Goal: Communication & Community: Answer question/provide support

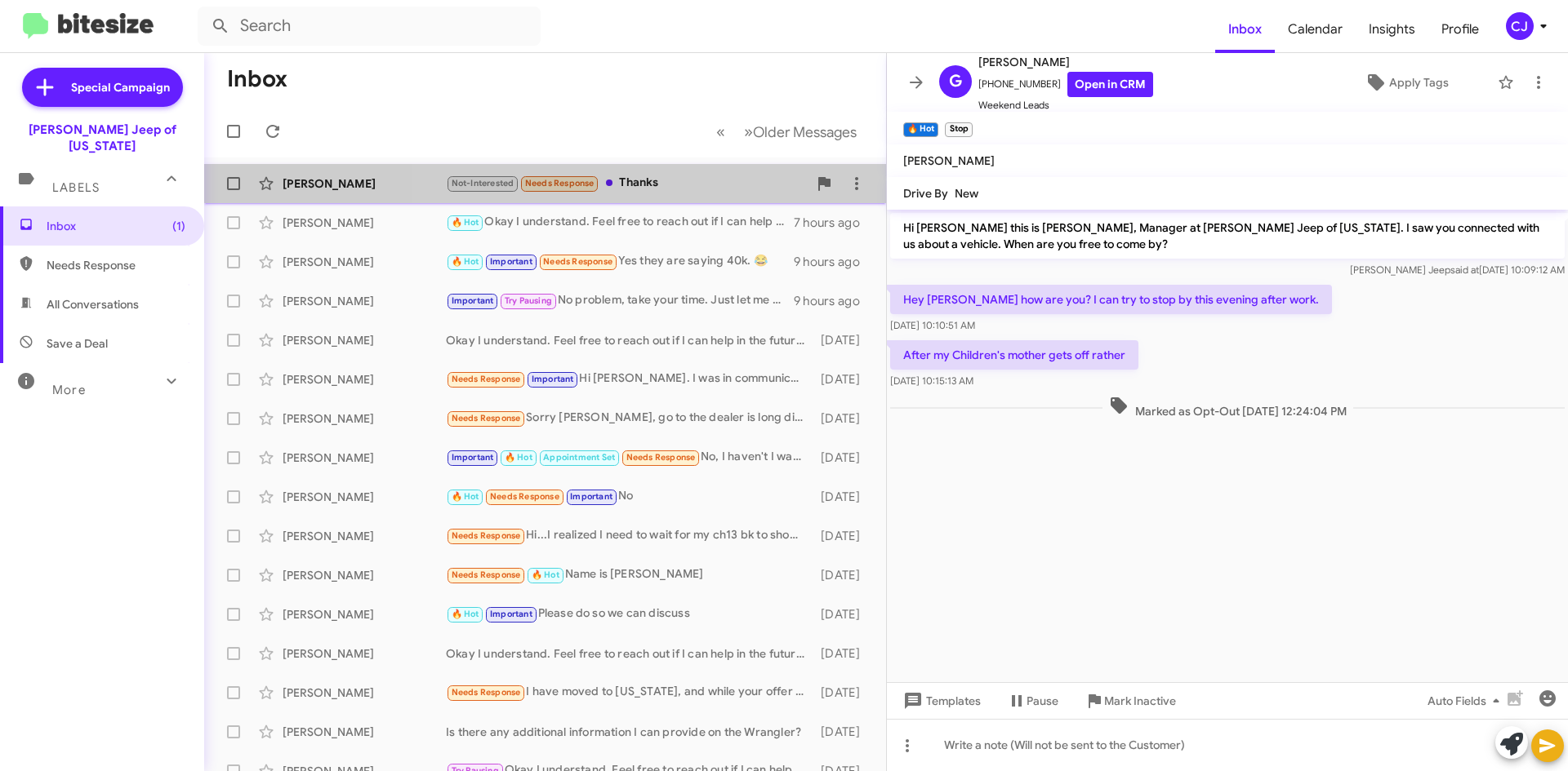
click at [707, 175] on div "Not-Interested Needs Response Thanks" at bounding box center [627, 184] width 362 height 19
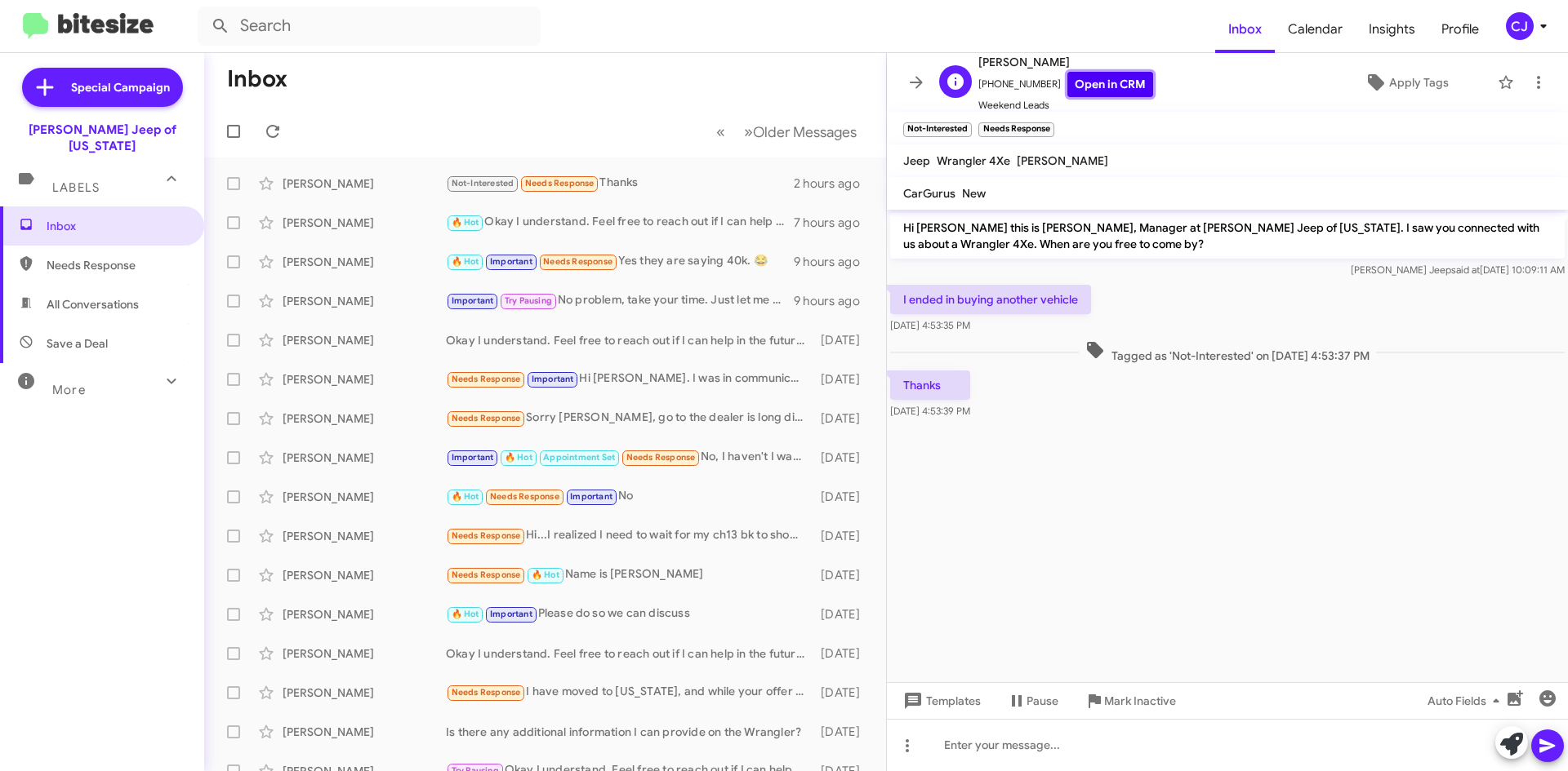
click at [1094, 85] on link "Open in CRM" at bounding box center [1110, 84] width 85 height 25
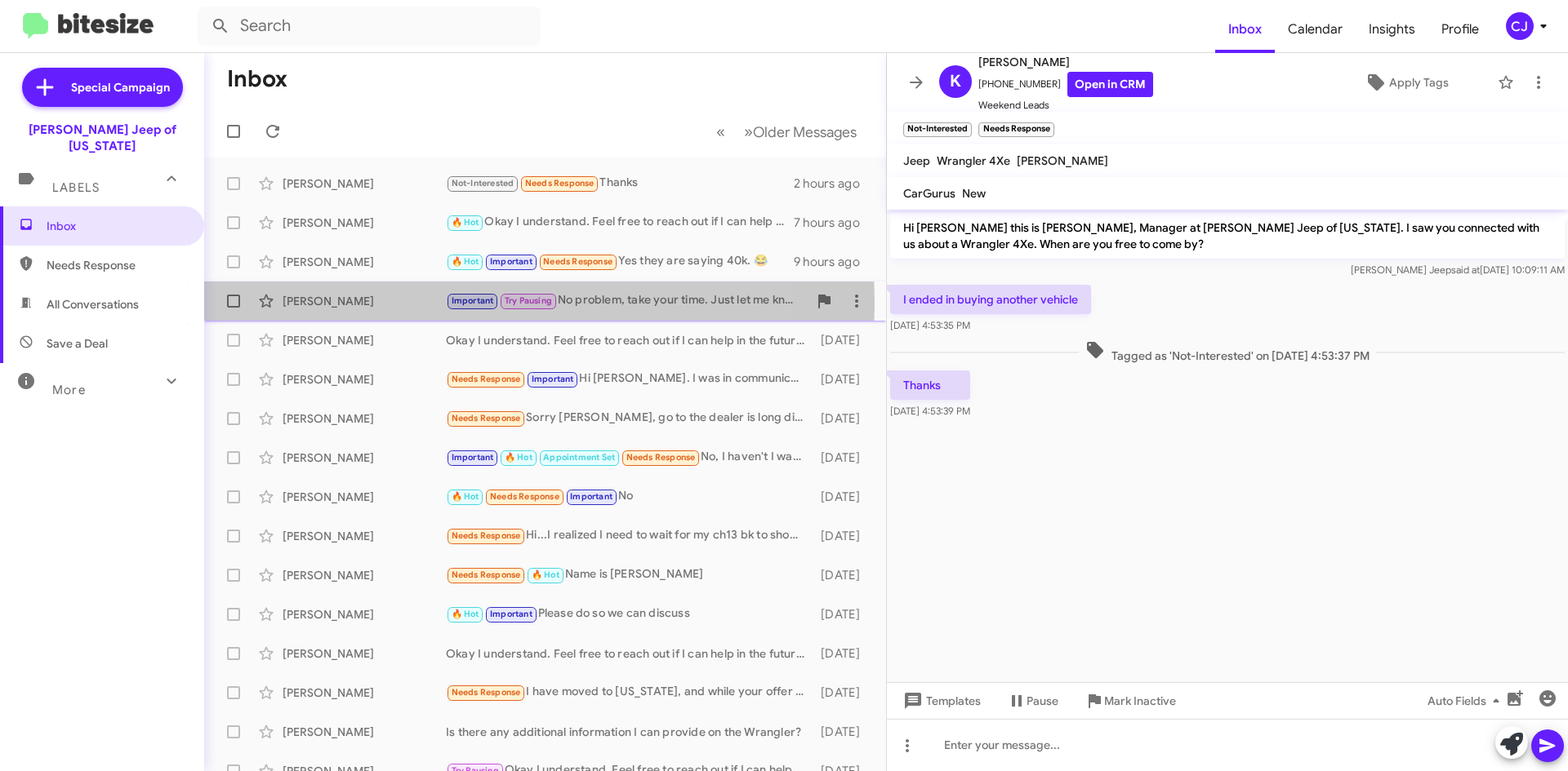
click at [314, 303] on div "[PERSON_NAME]" at bounding box center [365, 301] width 164 height 17
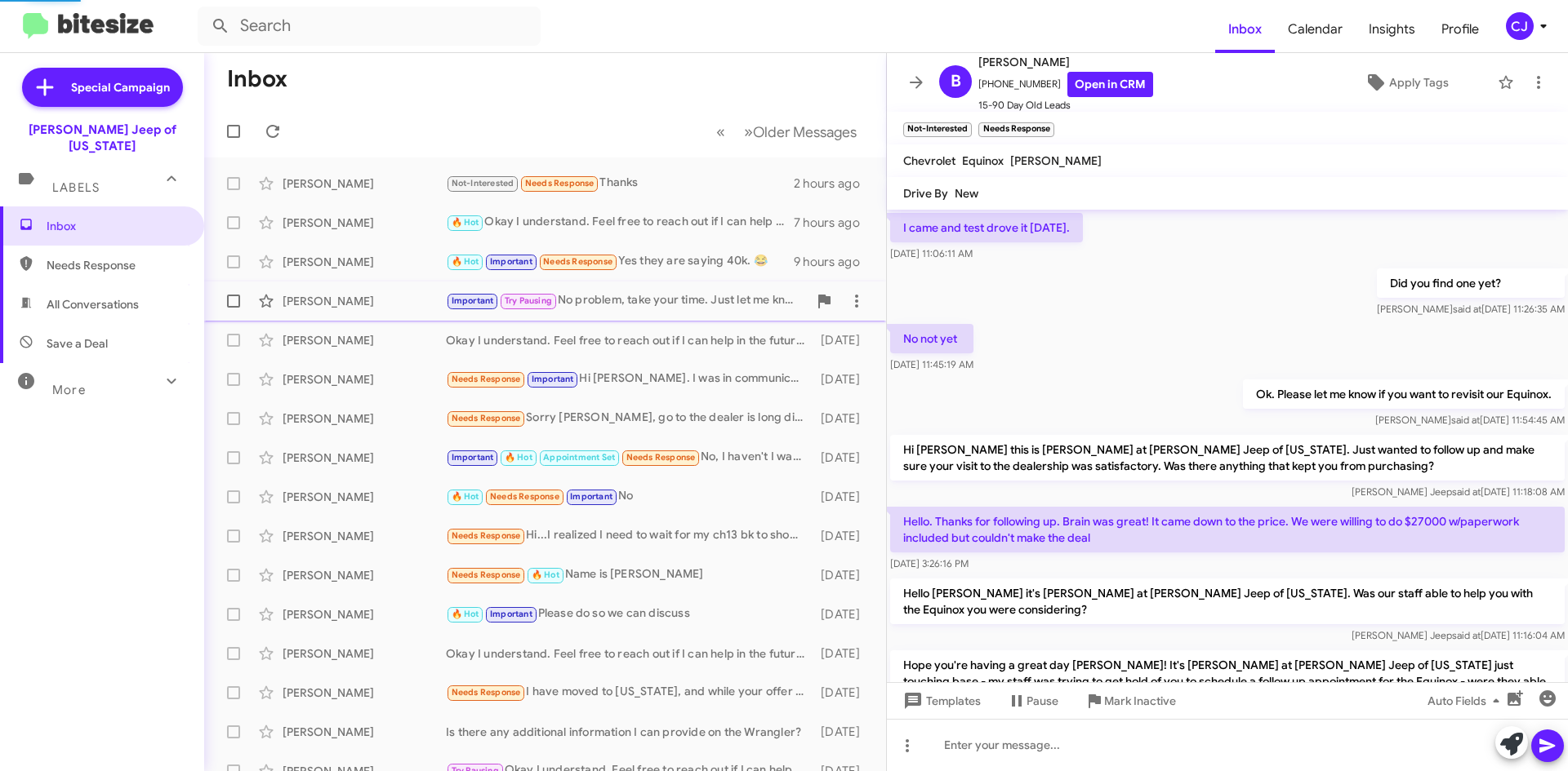
scroll to position [834, 0]
